Goal: Task Accomplishment & Management: Complete application form

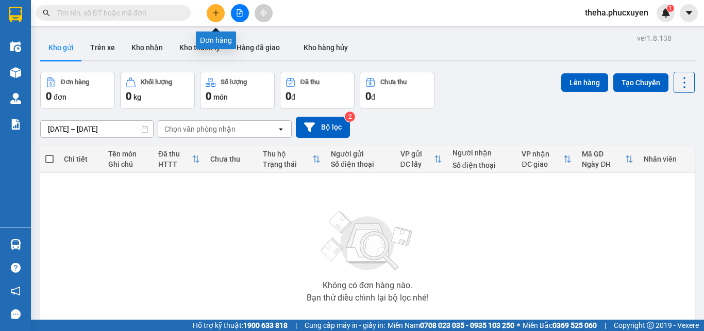
click at [218, 14] on icon "plus" at bounding box center [215, 12] width 7 height 7
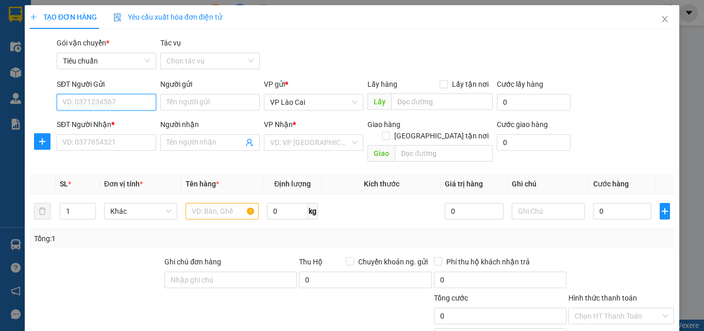
click at [131, 101] on input "SĐT Người Gửi" at bounding box center [107, 102] width 100 height 17
click at [97, 123] on div "0948208209" at bounding box center [105, 122] width 86 height 11
type input "0948208209"
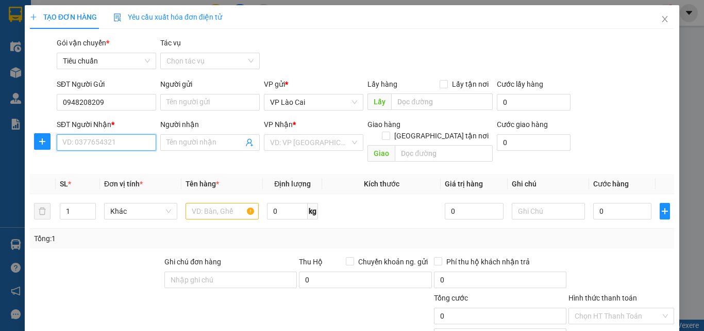
click at [118, 146] on input "SĐT Người Nhận *" at bounding box center [107, 142] width 100 height 17
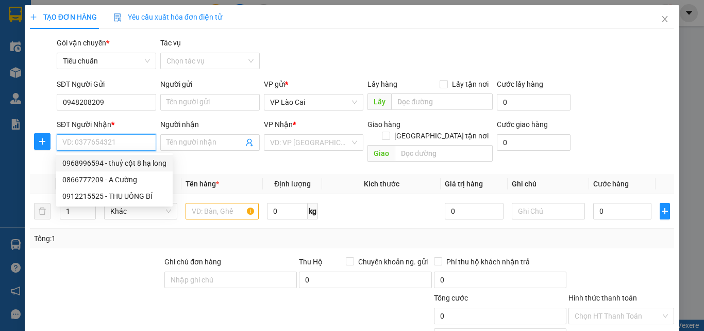
click at [82, 162] on div "0968996594 - thuỷ cột 8 hạ long" at bounding box center [114, 162] width 104 height 11
type input "0968996594"
type input "thuỷ cột 8 hạ long"
type input "CỘT 8 HẠ LONG"
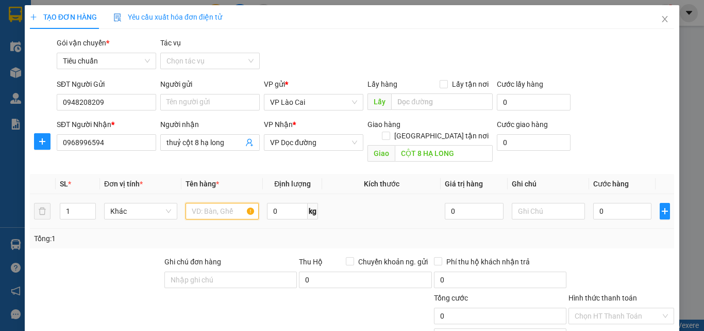
click at [226, 203] on input "text" at bounding box center [222, 211] width 73 height 17
type input "2 SỌT LIỀN"
click at [598, 203] on input "0" at bounding box center [623, 211] width 58 height 17
type input "5"
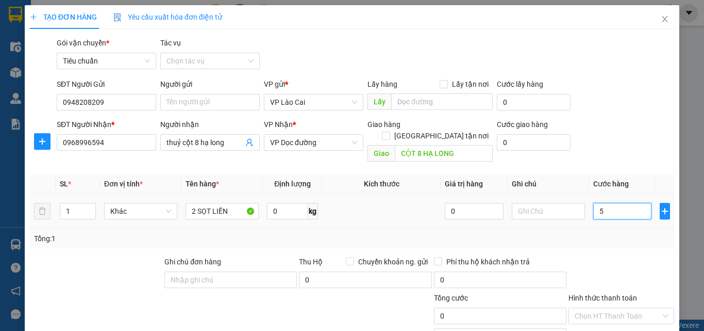
type input "5"
type input "50"
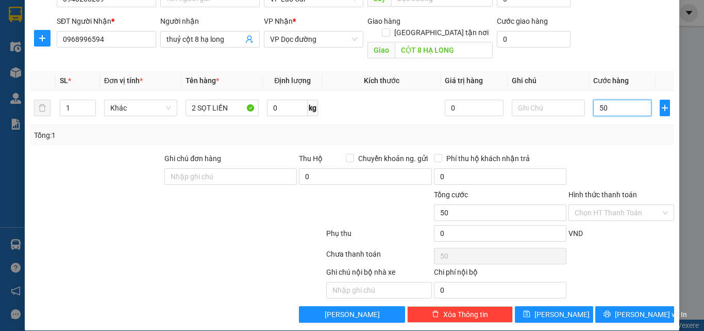
scroll to position [104, 0]
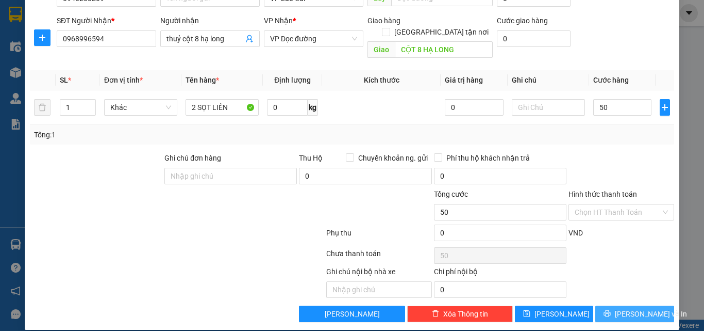
type input "50.000"
click at [599, 305] on button "[PERSON_NAME] và In" at bounding box center [635, 313] width 79 height 17
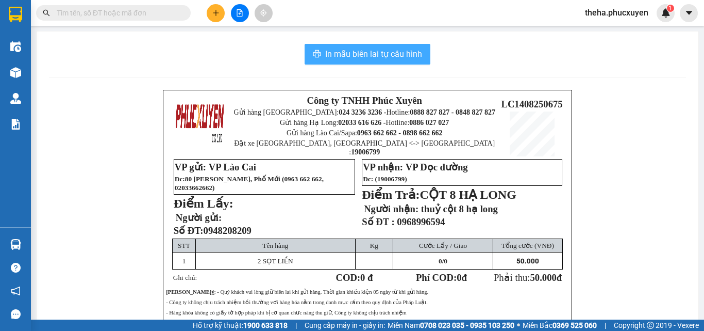
click at [417, 51] on span "In mẫu biên lai tự cấu hình" at bounding box center [373, 53] width 97 height 13
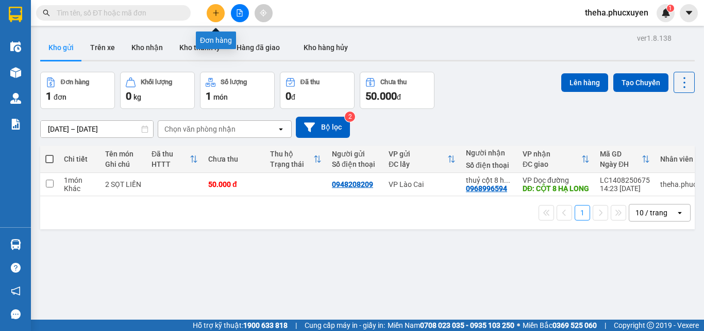
click at [218, 13] on icon "plus" at bounding box center [215, 12] width 7 height 7
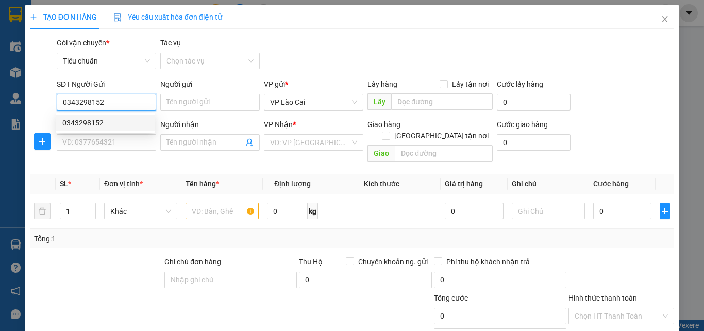
click at [83, 123] on div "0343298152" at bounding box center [105, 122] width 86 height 11
type input "0343298152"
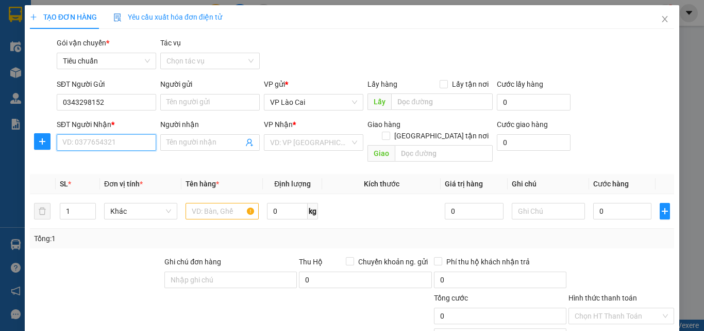
click at [89, 139] on input "SĐT Người Nhận *" at bounding box center [107, 142] width 100 height 17
click at [98, 164] on div "0984183666 - 0366820379" at bounding box center [106, 162] width 88 height 11
type input "0984183666"
type input "0366820379"
type input "MẠO KHÊ"
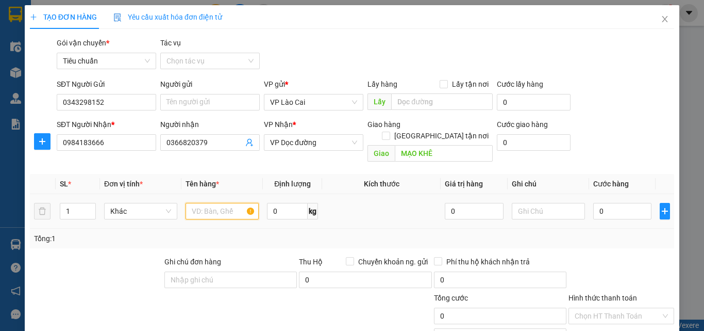
click at [226, 203] on input "text" at bounding box center [222, 211] width 73 height 17
type input "1 XỐP THỊT"
click at [617, 203] on input "0" at bounding box center [623, 211] width 58 height 17
type input "1"
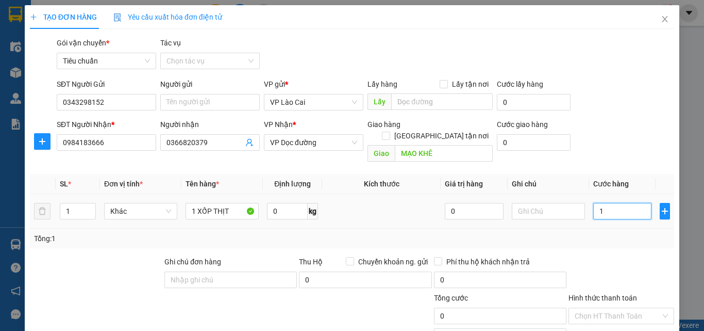
type input "1"
type input "15"
type input "150"
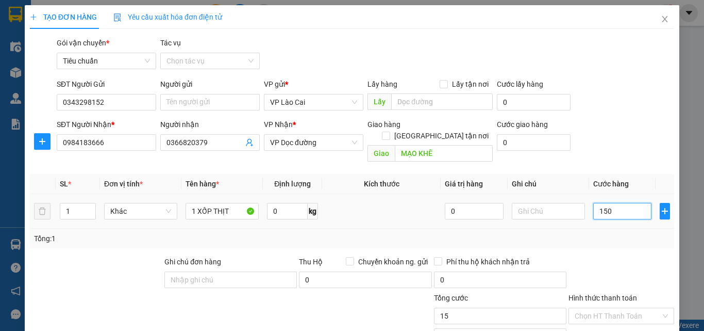
type input "150"
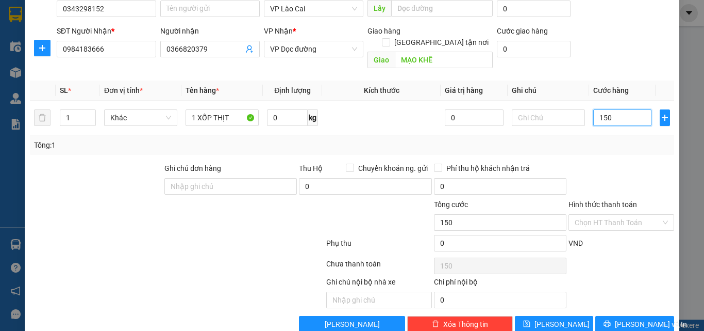
scroll to position [104, 0]
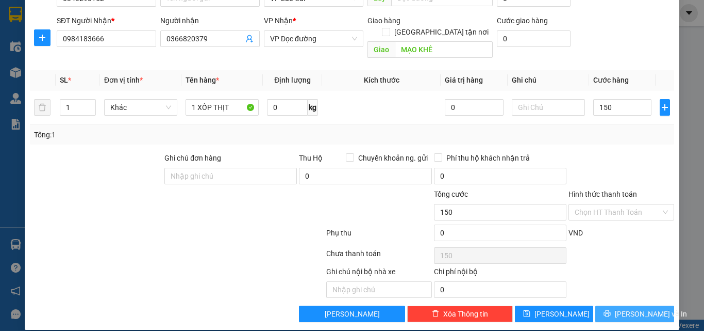
type input "150.000"
click at [603, 305] on button "[PERSON_NAME] và In" at bounding box center [635, 313] width 79 height 17
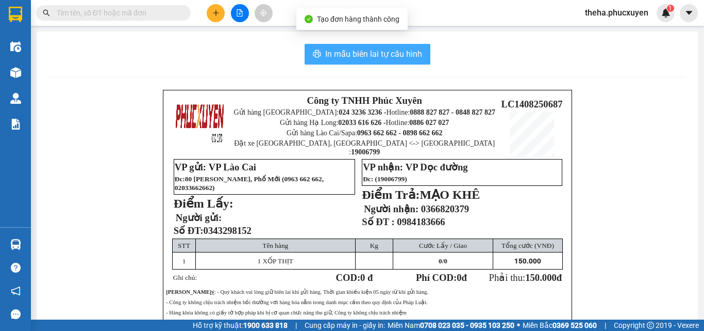
drag, startPoint x: 422, startPoint y: 50, endPoint x: 439, endPoint y: 68, distance: 25.2
click at [421, 50] on button "In mẫu biên lai tự cấu hình" at bounding box center [368, 54] width 126 height 21
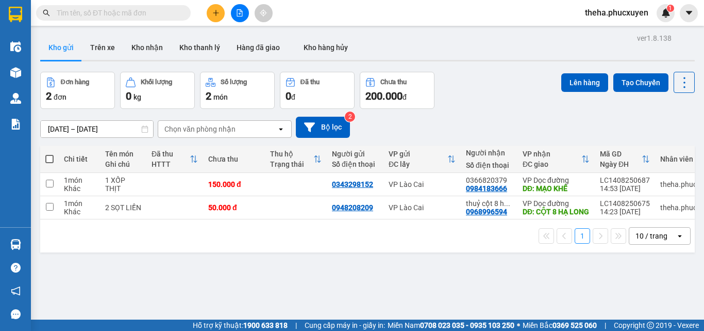
click at [519, 121] on div "[DATE] – [DATE] Press the down arrow key to interact with the calendar and sele…" at bounding box center [367, 127] width 655 height 21
click at [506, 105] on div "Đơn hàng 2 đơn Khối lượng 0 kg Số lượng 2 món Đã thu 0 đ Chưa thu 200.000 đ Lên…" at bounding box center [367, 90] width 655 height 37
